Goal: Check status: Check status

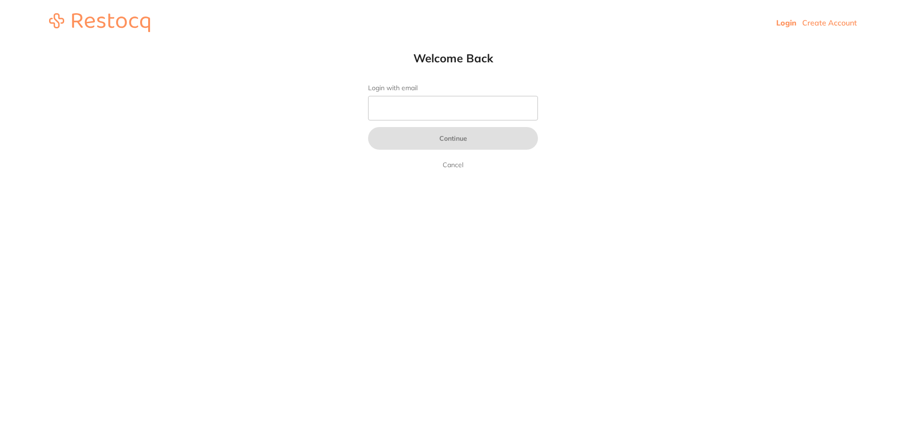
type input "b@[DOMAIN_NAME]"
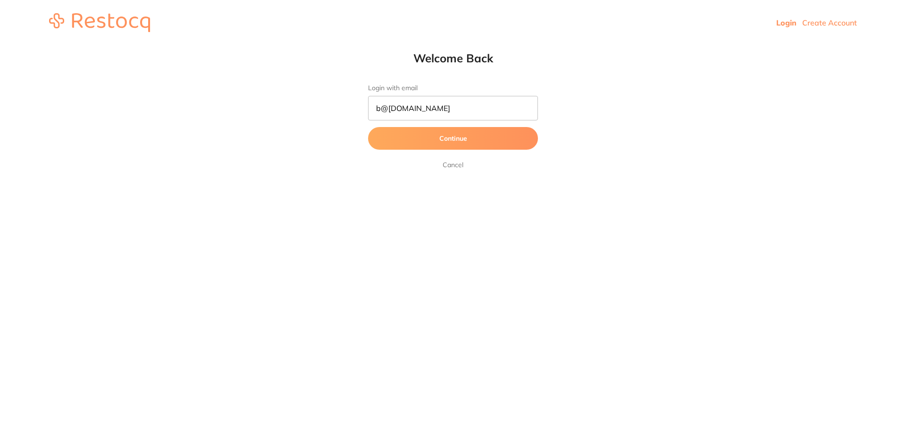
click at [405, 138] on button "Continue" at bounding box center [453, 138] width 170 height 23
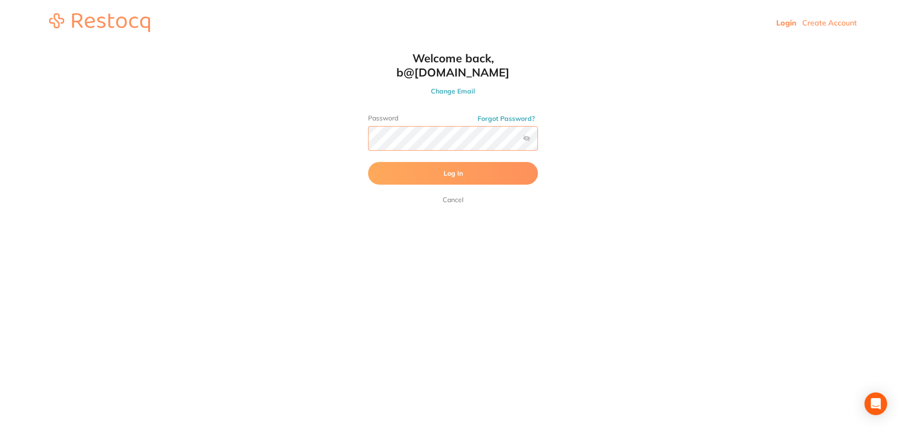
click at [368, 162] on button "Log In" at bounding box center [453, 173] width 170 height 23
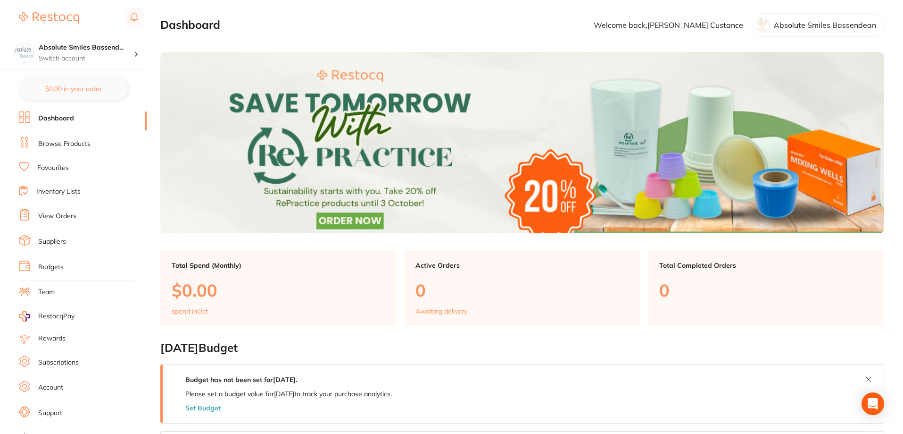
click at [59, 214] on link "View Orders" at bounding box center [57, 215] width 38 height 9
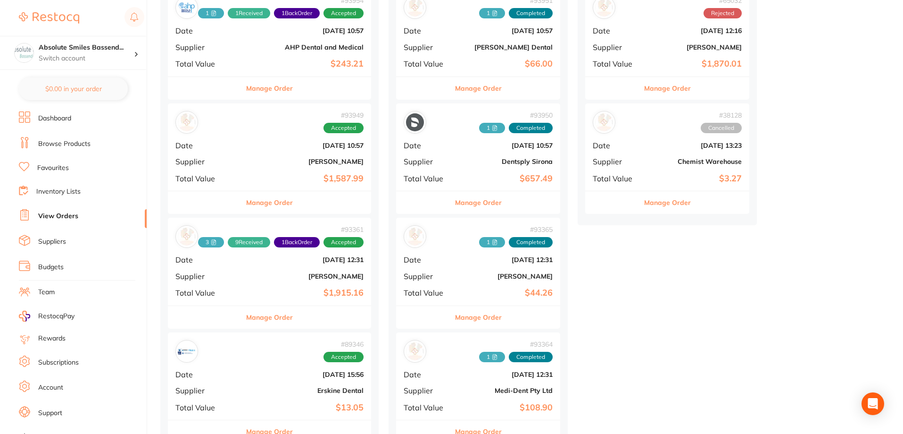
scroll to position [708, 0]
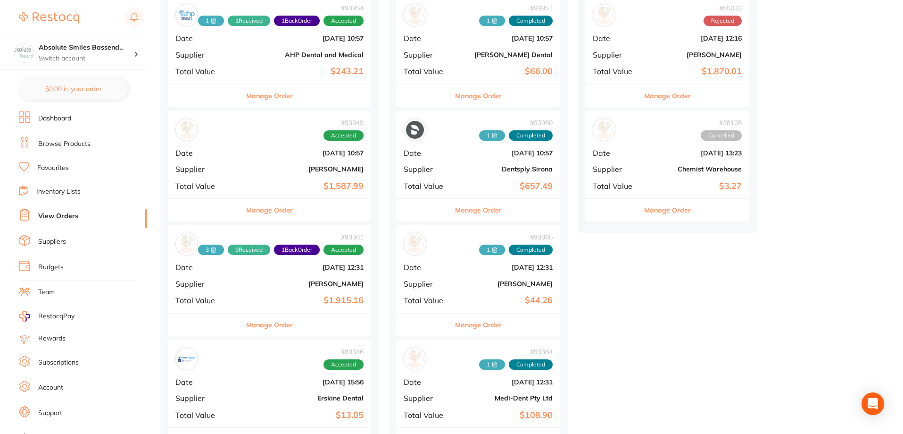
click at [53, 241] on link "Suppliers" at bounding box center [52, 241] width 28 height 9
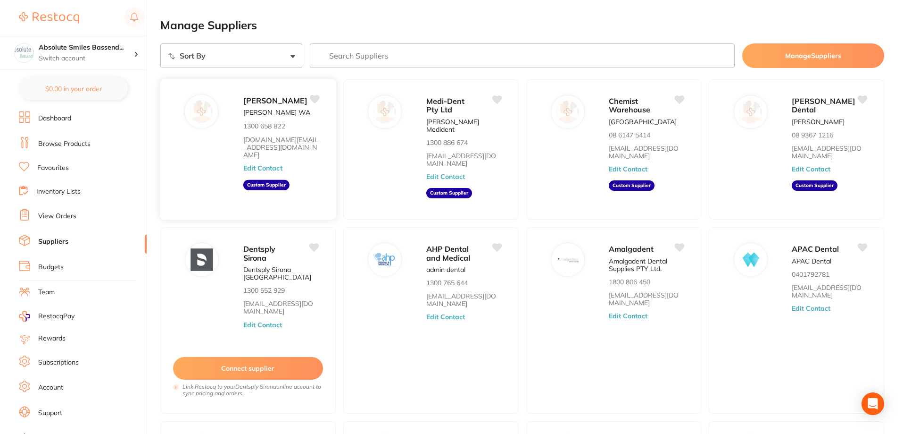
click at [308, 174] on div "[PERSON_NAME] [PERSON_NAME] [GEOGRAPHIC_DATA] 1300 658 822 [DOMAIN_NAME][EMAIL_…" at bounding box center [284, 152] width 83 height 116
click at [274, 168] on button "Edit Contact" at bounding box center [262, 168] width 39 height 8
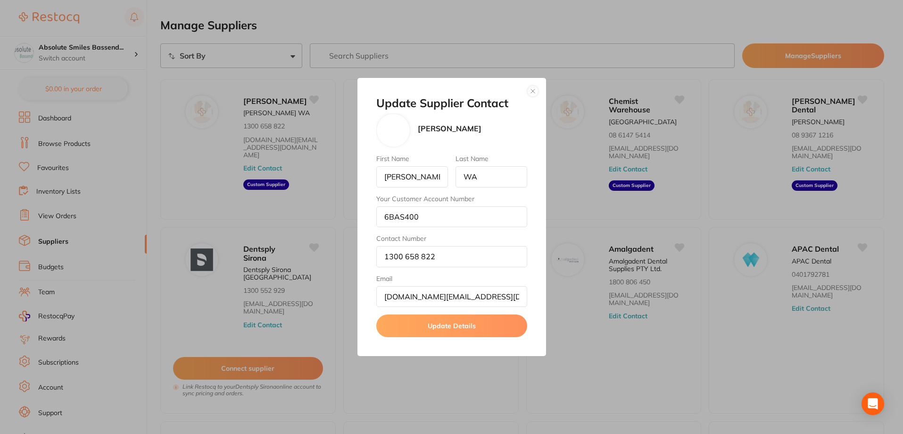
click at [529, 93] on button "button" at bounding box center [532, 90] width 11 height 11
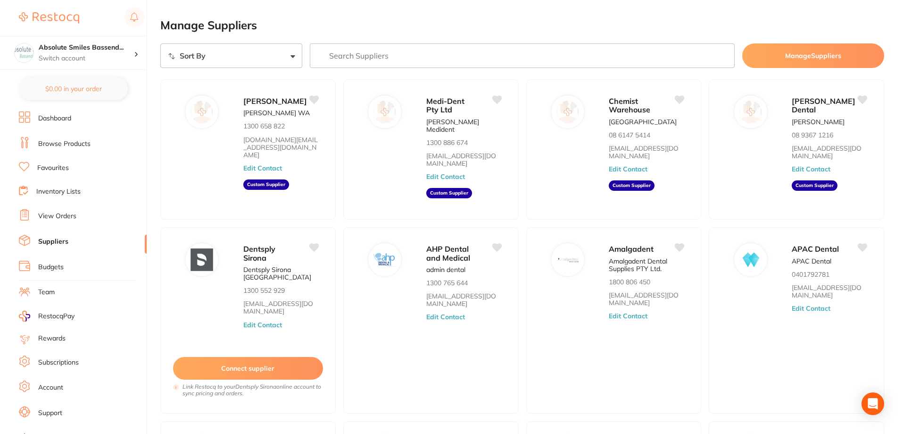
click at [50, 214] on link "View Orders" at bounding box center [57, 215] width 38 height 9
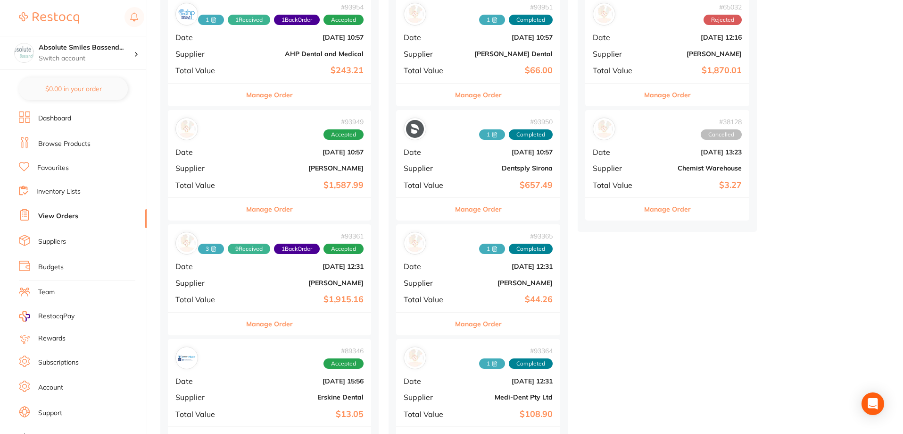
scroll to position [708, 0]
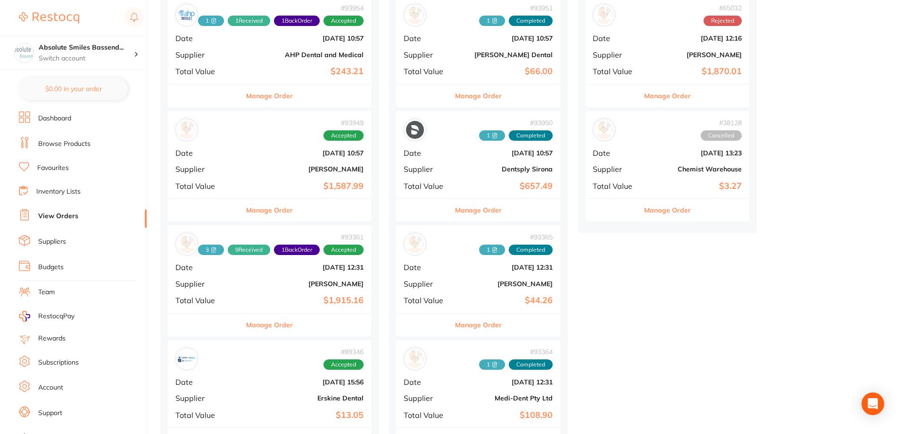
click at [267, 279] on div "# 93361 3 9 Received 1 Back Order Accepted Date [DATE] 12:31 Supplier [PERSON_N…" at bounding box center [269, 268] width 203 height 87
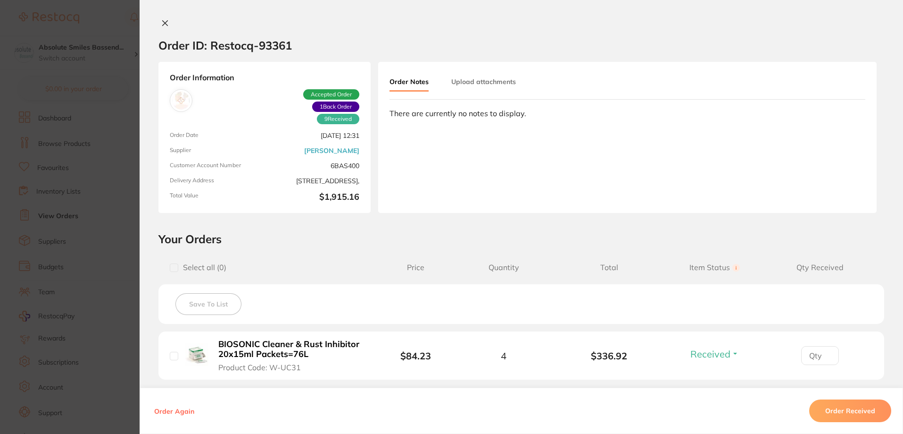
click at [163, 21] on icon at bounding box center [165, 23] width 5 height 5
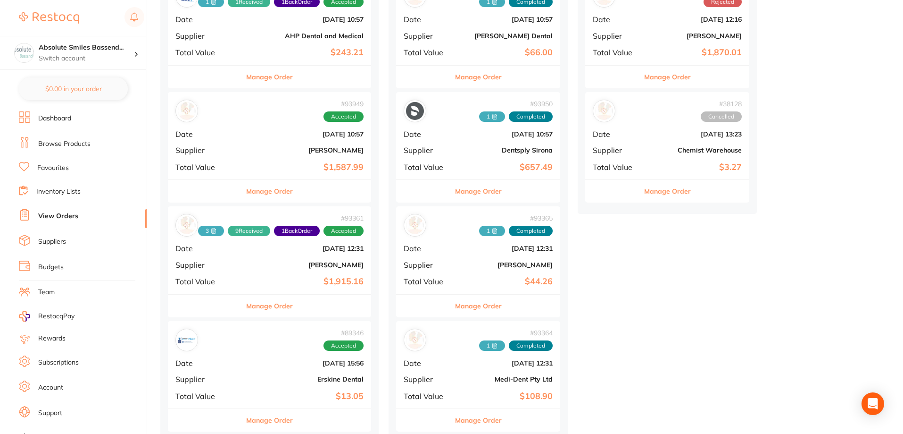
scroll to position [708, 0]
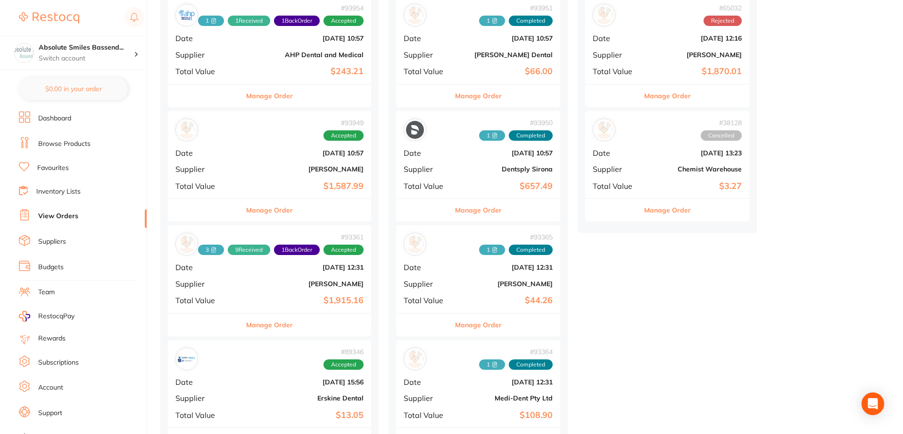
click at [272, 282] on b "[PERSON_NAME]" at bounding box center [303, 284] width 120 height 8
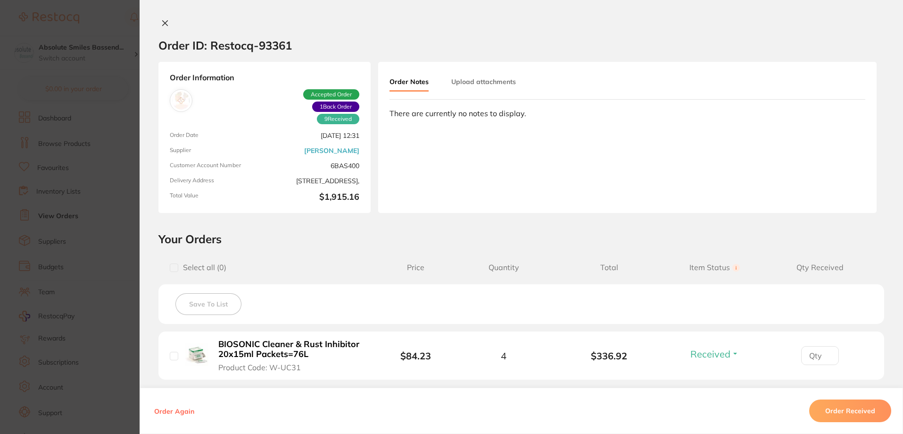
click at [162, 16] on div "Order ID: Restocq- 93361 Order Information 9 Received 1 Back Order Accepted Ord…" at bounding box center [522, 217] width 764 height 434
click at [161, 23] on icon at bounding box center [165, 23] width 8 height 8
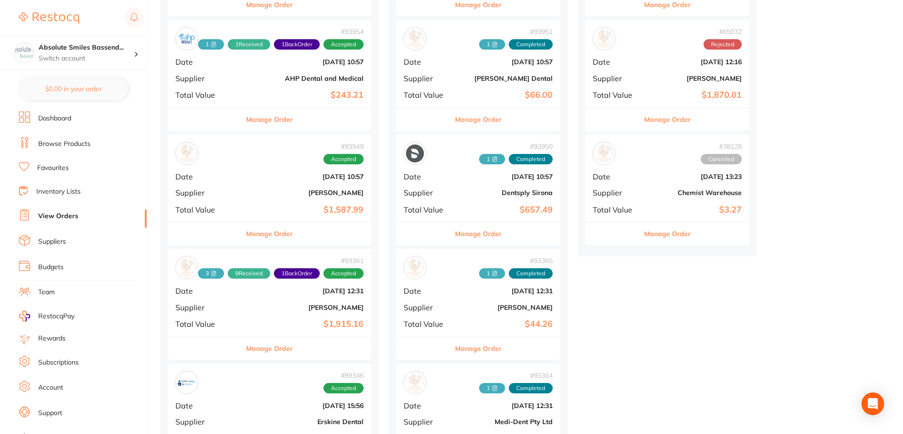
scroll to position [660, 0]
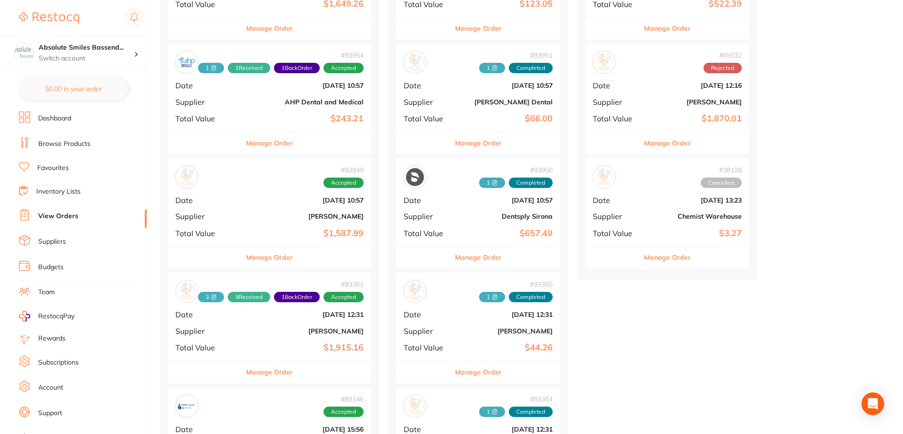
click at [266, 201] on b "[DATE] 10:57" at bounding box center [303, 200] width 120 height 8
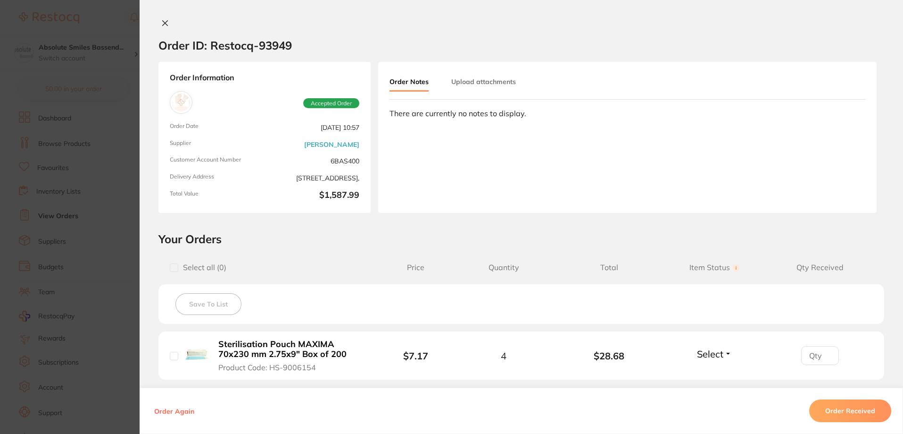
click at [404, 152] on div "Order Notes Upload attachments There are currently no notes to display." at bounding box center [627, 137] width 499 height 151
drag, startPoint x: 162, startPoint y: 22, endPoint x: 239, endPoint y: 292, distance: 280.6
click at [162, 21] on icon at bounding box center [165, 23] width 8 height 8
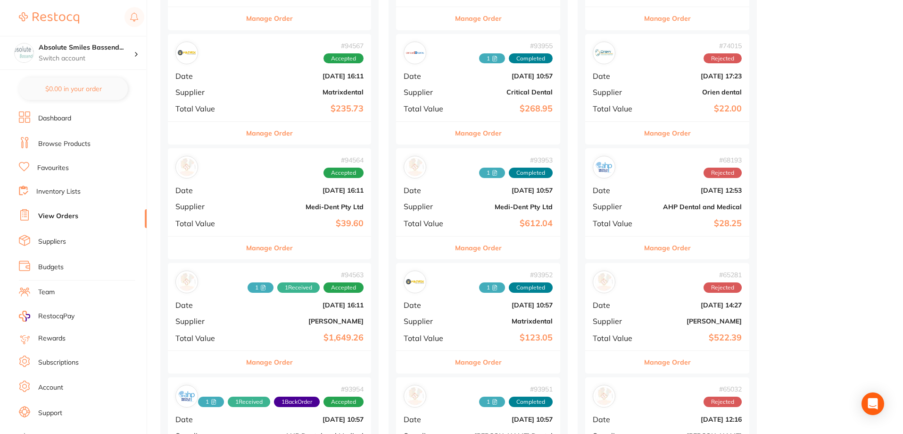
scroll to position [330, 0]
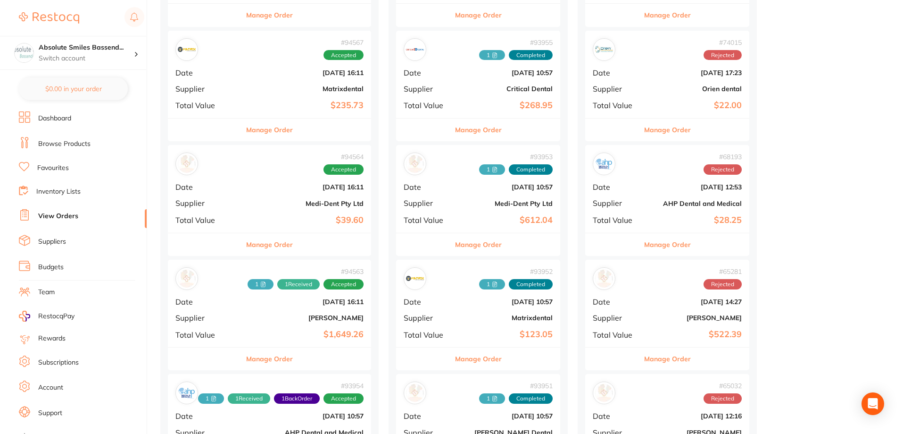
click at [254, 309] on div "# 94563 1 1 Received Accepted Date [DATE] 16:11 Supplier [PERSON_NAME] Total Va…" at bounding box center [269, 302] width 203 height 87
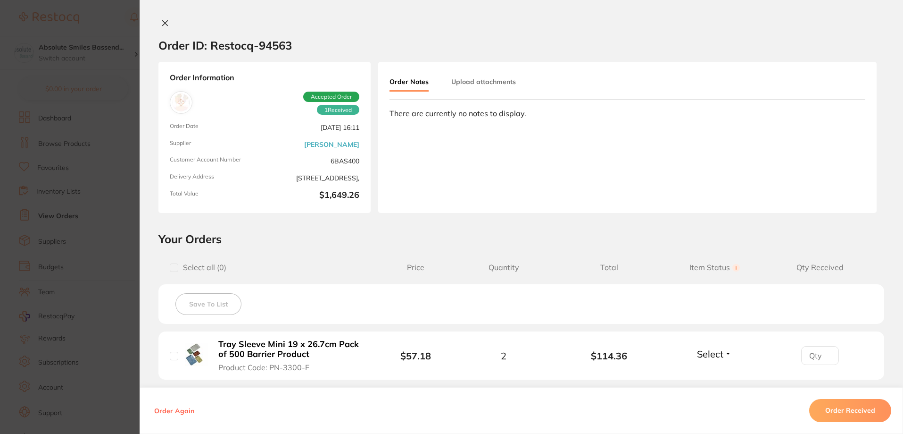
drag, startPoint x: 162, startPoint y: 19, endPoint x: 167, endPoint y: 133, distance: 113.4
click at [162, 19] on icon at bounding box center [165, 23] width 8 height 8
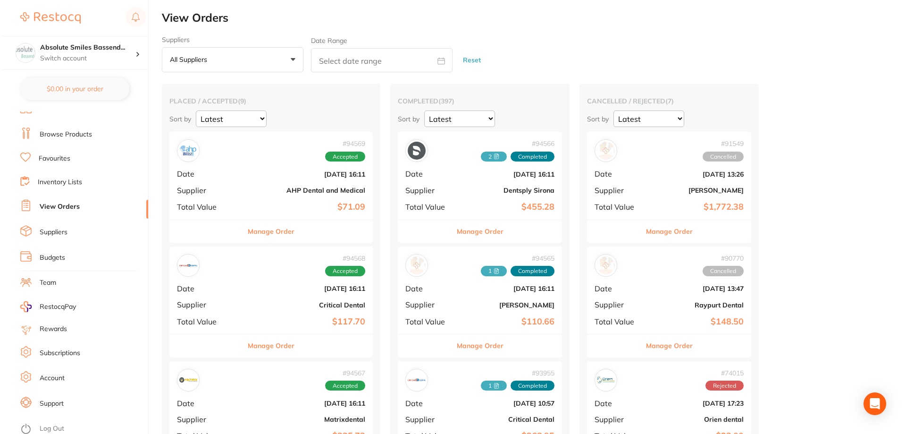
scroll to position [12, 0]
click at [50, 420] on li "Log Out" at bounding box center [81, 425] width 125 height 14
